Goal: Information Seeking & Learning: Learn about a topic

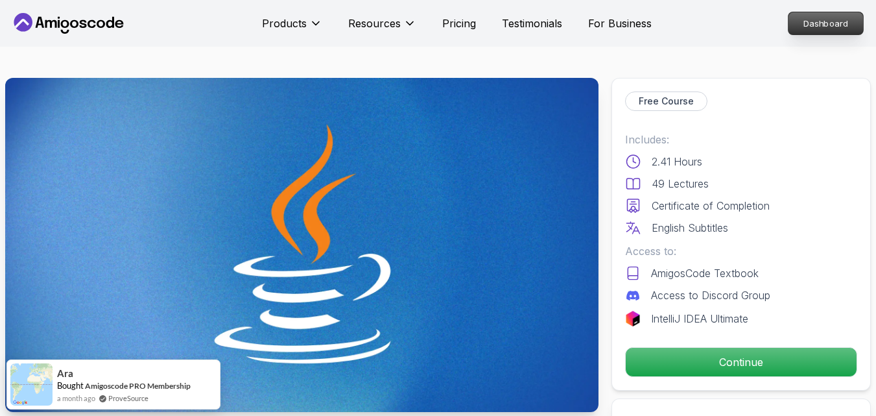
click at [829, 27] on p "Dashboard" at bounding box center [826, 23] width 75 height 22
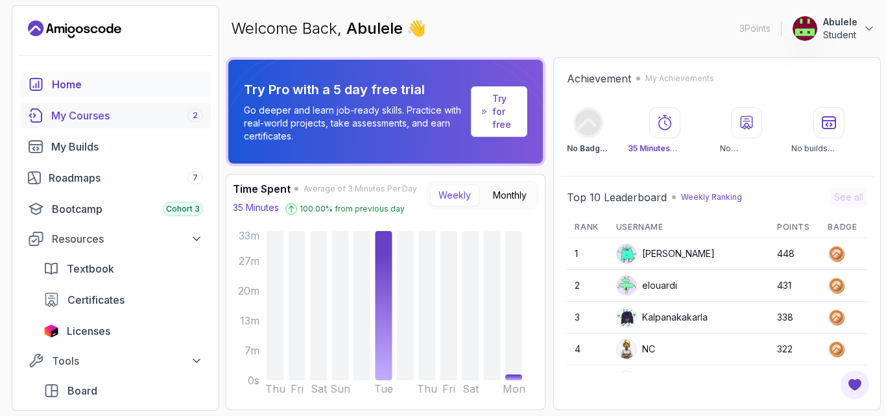
click at [110, 113] on div "My Courses 2" at bounding box center [127, 116] width 152 height 16
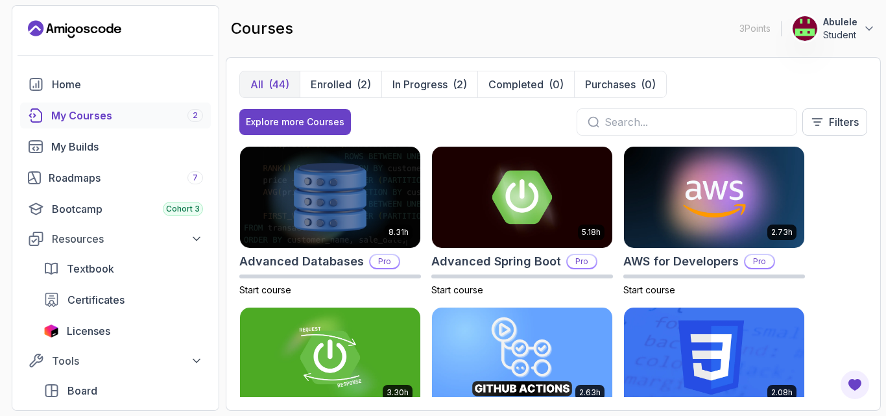
click at [860, 208] on div "8.31h Advanced Databases Pro Start course 5.18h Advanced Spring Boot Pro Start …" at bounding box center [553, 271] width 628 height 251
click at [875, 220] on div "All (44) Enrolled (2) In Progress (2) Completed (0) Purchases (0) Explore more …" at bounding box center [553, 233] width 655 height 353
click at [855, 258] on div "8.31h Advanced Databases Pro Start course 5.18h Advanced Spring Boot Pro Start …" at bounding box center [553, 271] width 628 height 251
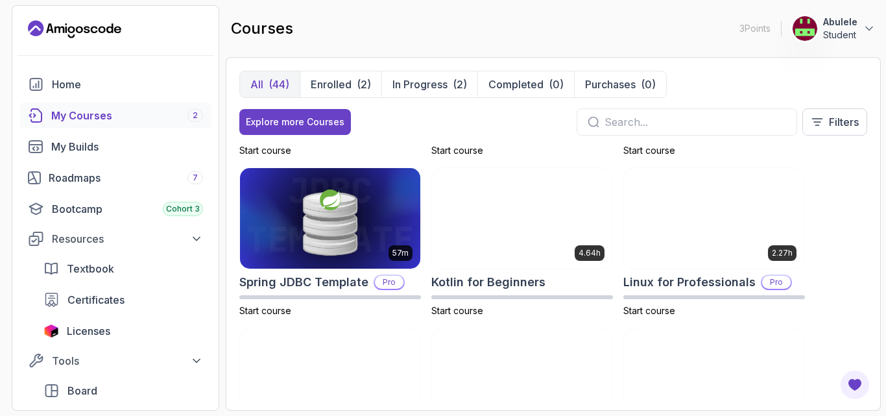
scroll to position [1427, 0]
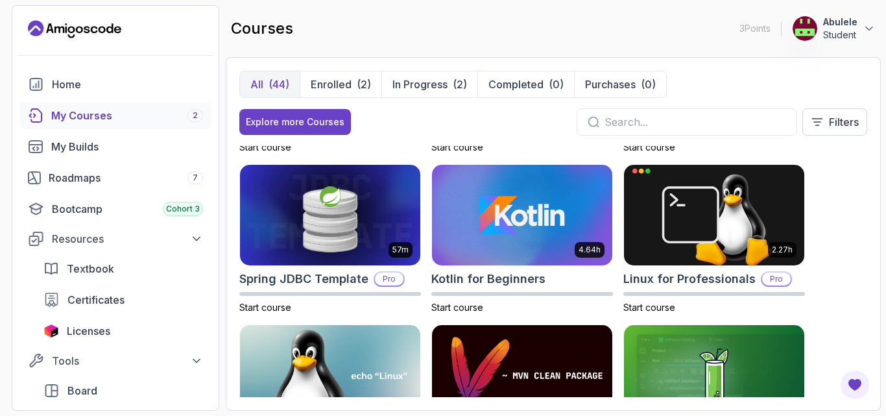
click at [871, 204] on div "All (44) Enrolled (2) In Progress (2) Completed (0) Purchases (0) Explore more …" at bounding box center [553, 233] width 655 height 353
